Goal: Information Seeking & Learning: Find specific fact

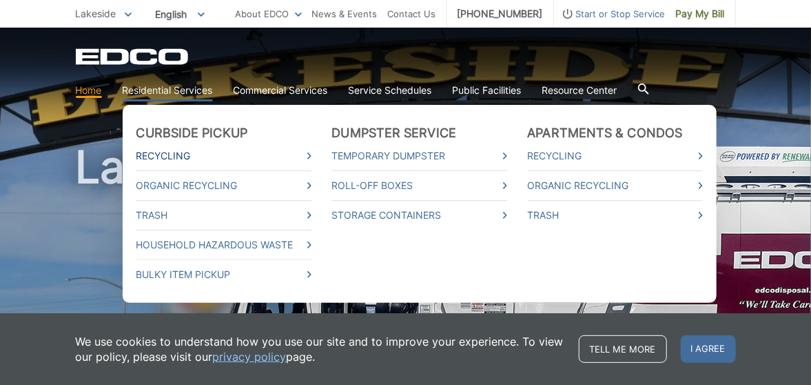
click at [161, 156] on link "Recycling" at bounding box center [224, 155] width 175 height 15
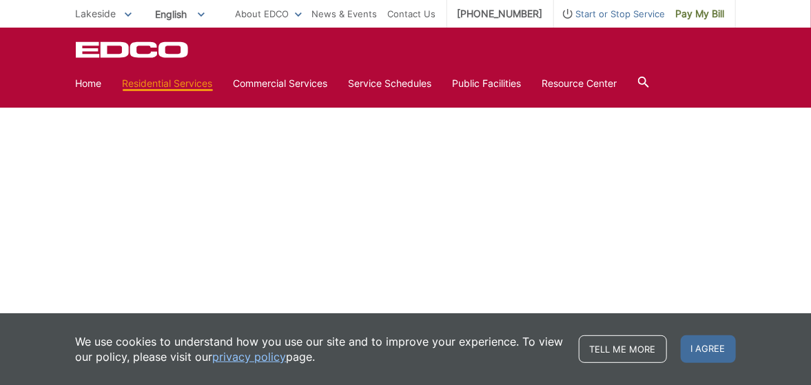
scroll to position [804, 0]
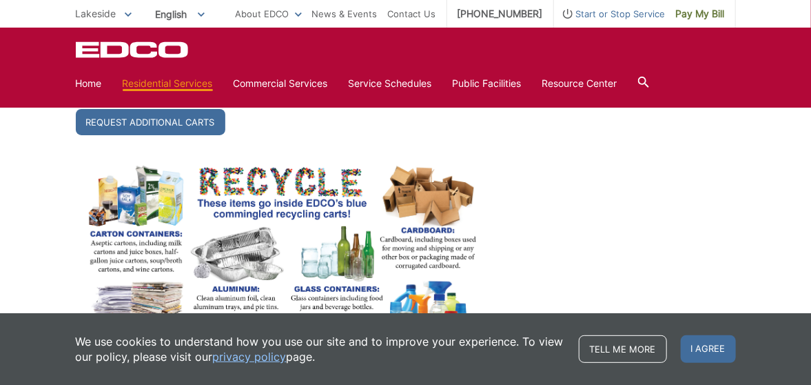
click at [649, 79] on icon at bounding box center [643, 82] width 11 height 11
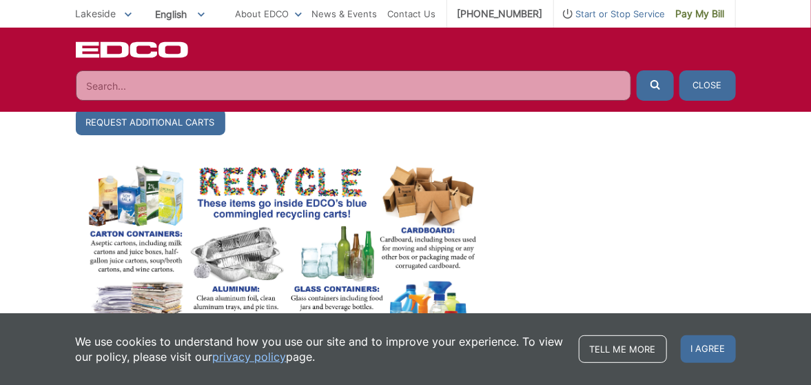
click at [206, 91] on input "Search" at bounding box center [354, 85] width 556 height 30
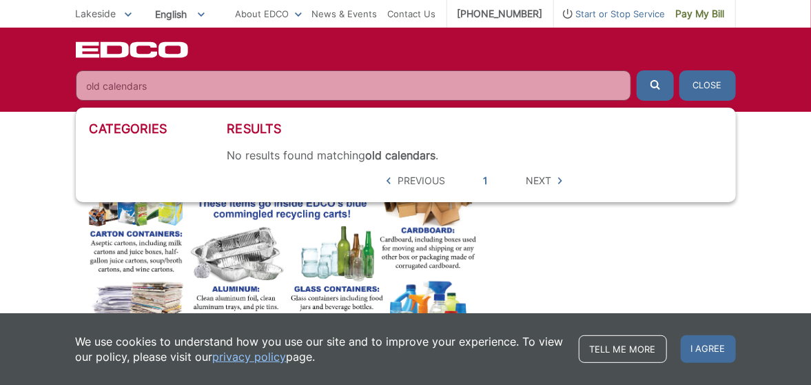
click at [637, 70] on button "submit" at bounding box center [655, 85] width 37 height 30
click at [148, 83] on input "old calendars" at bounding box center [354, 85] width 556 height 30
type input "old calendars in recycling"
click at [637, 70] on button "submit" at bounding box center [655, 85] width 37 height 30
